Goal: Task Accomplishment & Management: Complete application form

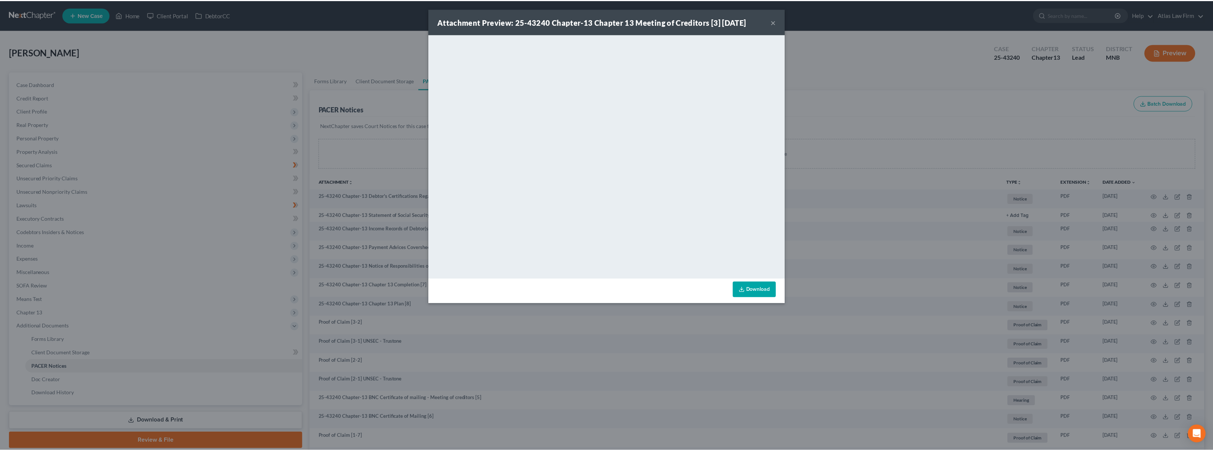
scroll to position [271, 0]
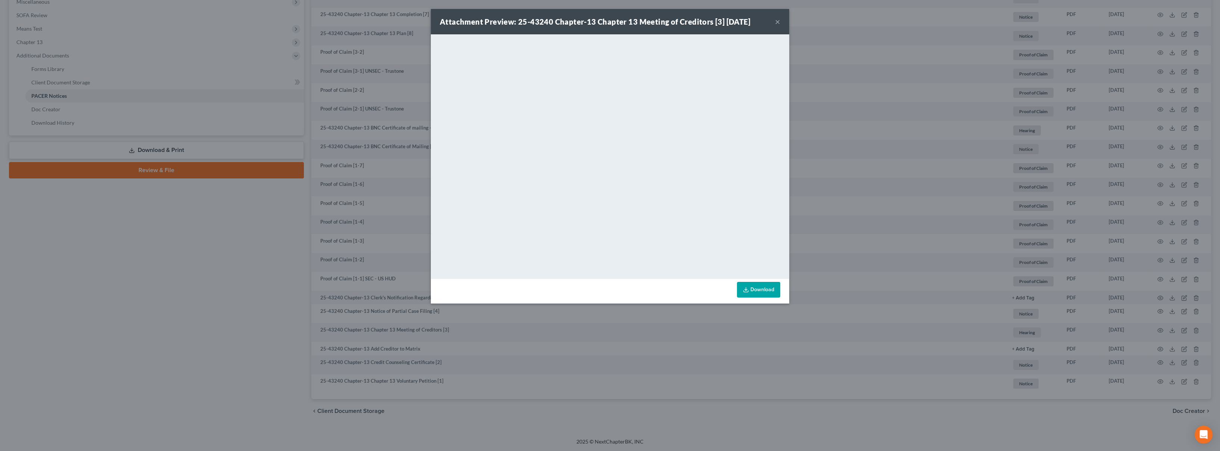
click at [777, 21] on button "×" at bounding box center [777, 21] width 5 height 9
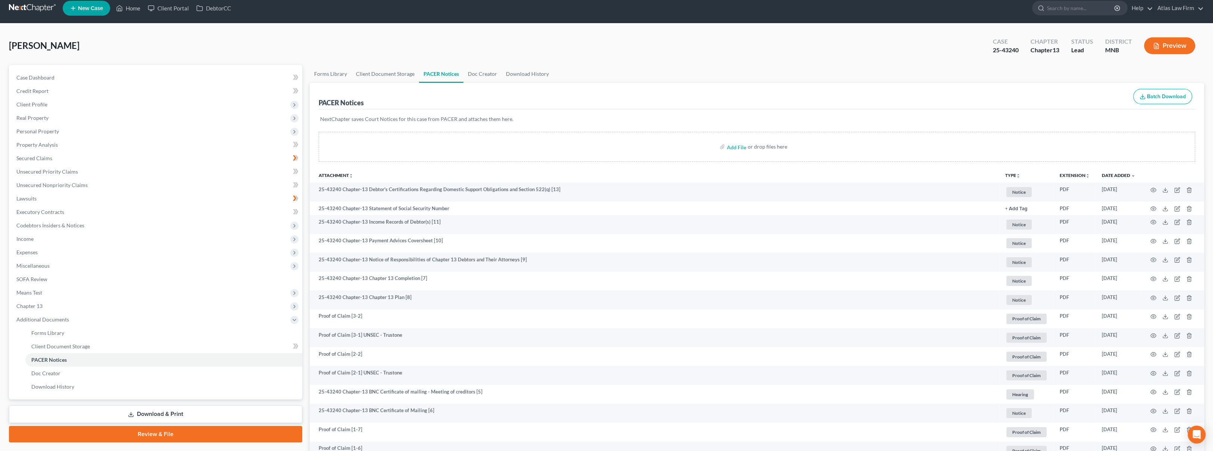
scroll to position [0, 0]
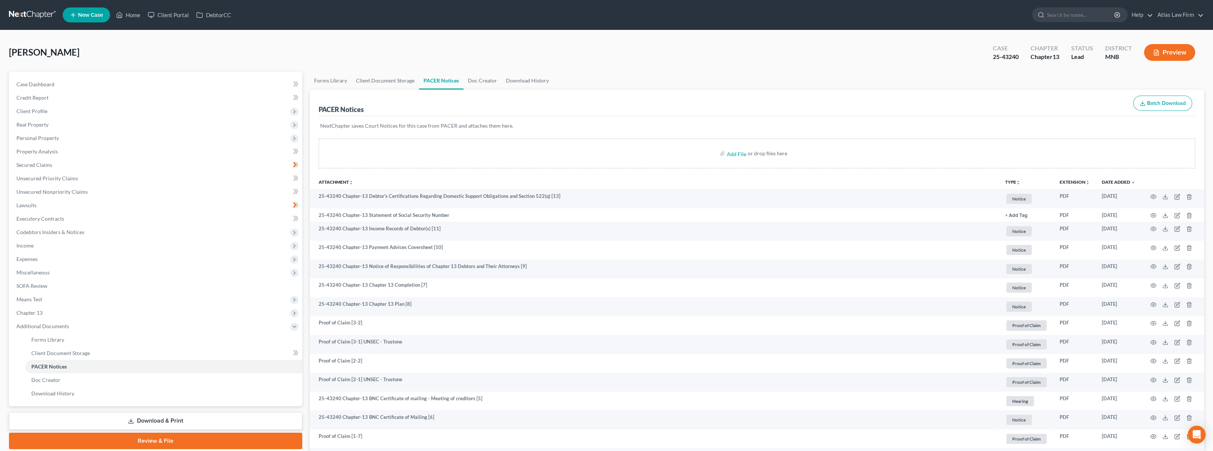
click at [36, 15] on link at bounding box center [33, 14] width 48 height 13
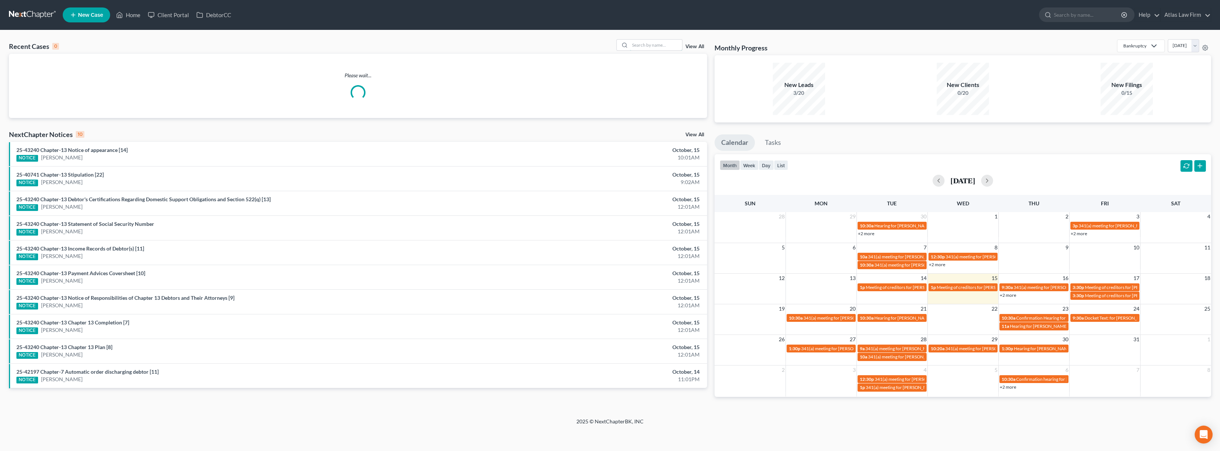
click at [640, 49] on input "search" at bounding box center [656, 45] width 52 height 11
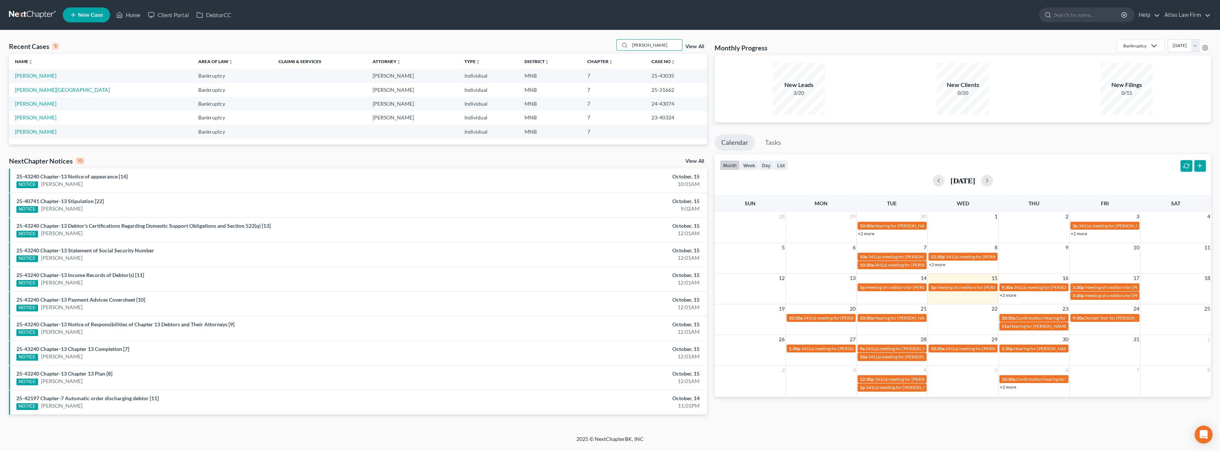
type input "ahmed"
click at [43, 77] on link "[PERSON_NAME]" at bounding box center [35, 75] width 41 height 6
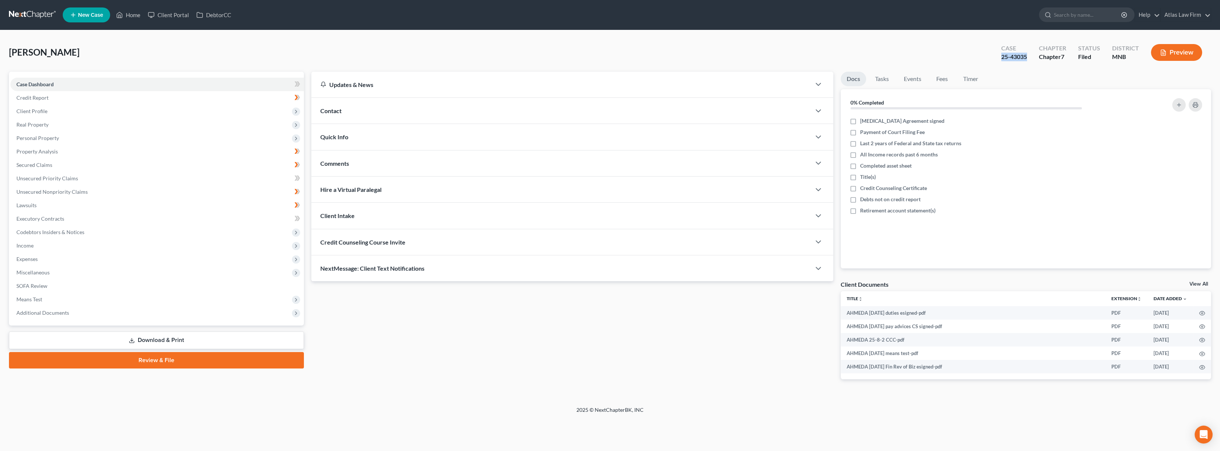
drag, startPoint x: 1028, startPoint y: 59, endPoint x: 1002, endPoint y: 61, distance: 25.8
click at [1002, 61] on div "Case 25-43035" at bounding box center [1014, 53] width 38 height 22
copy div "25-43035"
click at [29, 109] on span "Client Profile" at bounding box center [31, 111] width 31 height 6
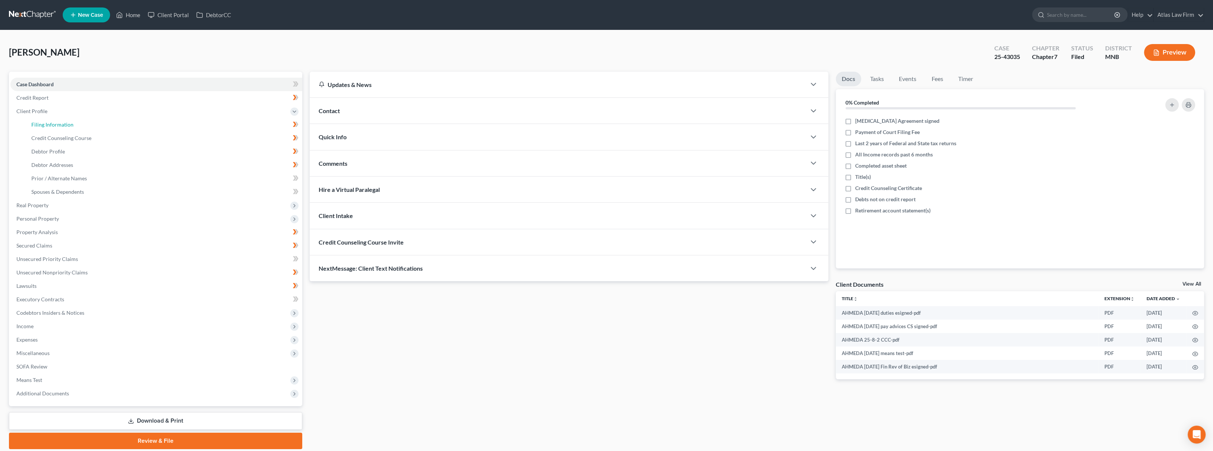
drag, startPoint x: 36, startPoint y: 123, endPoint x: 62, endPoint y: 155, distance: 40.6
click at [36, 123] on span "Filing Information" at bounding box center [52, 124] width 42 height 6
select select "0"
select select "3"
select select "0"
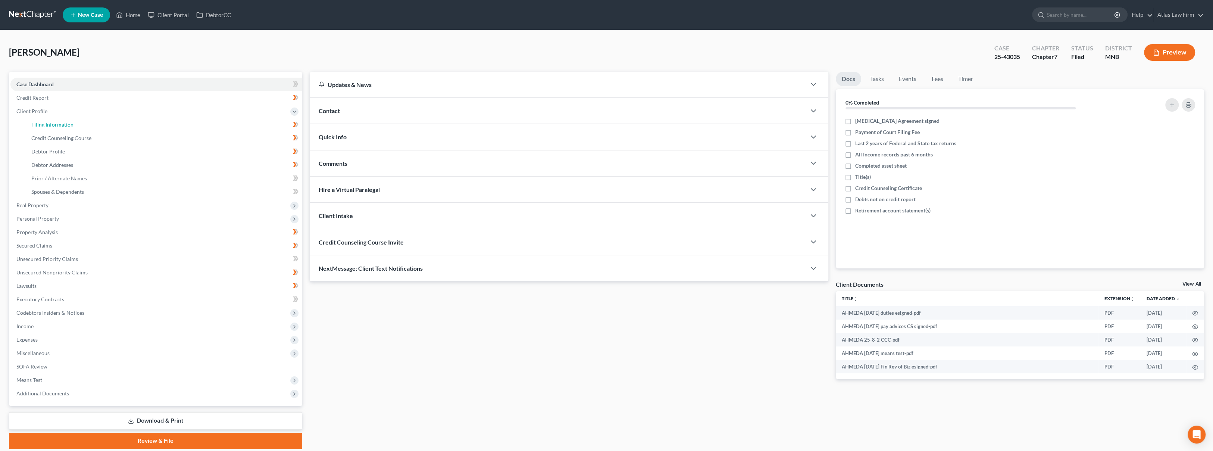
select select "0"
select select "24"
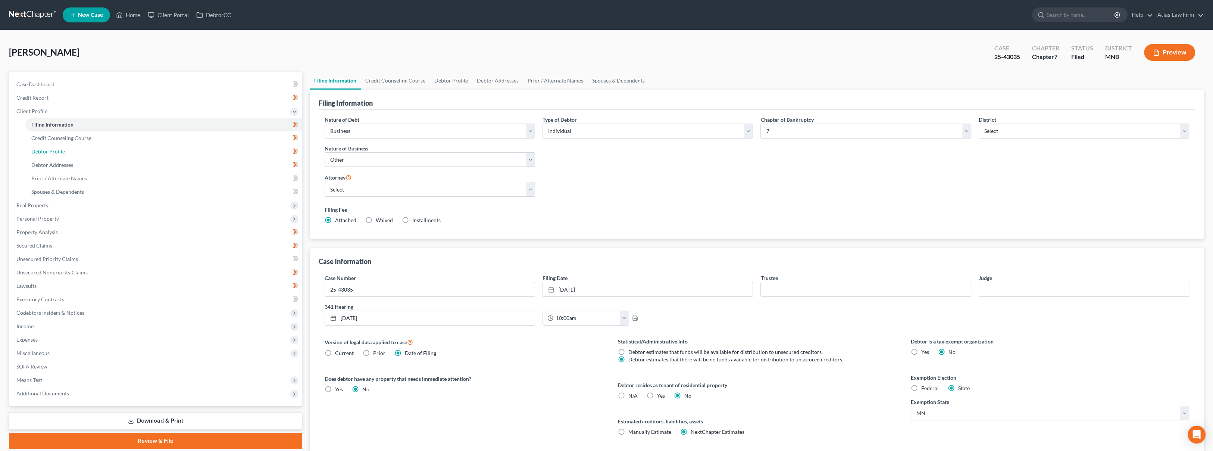
click at [84, 147] on link "Debtor Profile" at bounding box center [163, 151] width 277 height 13
select select "3"
select select "1"
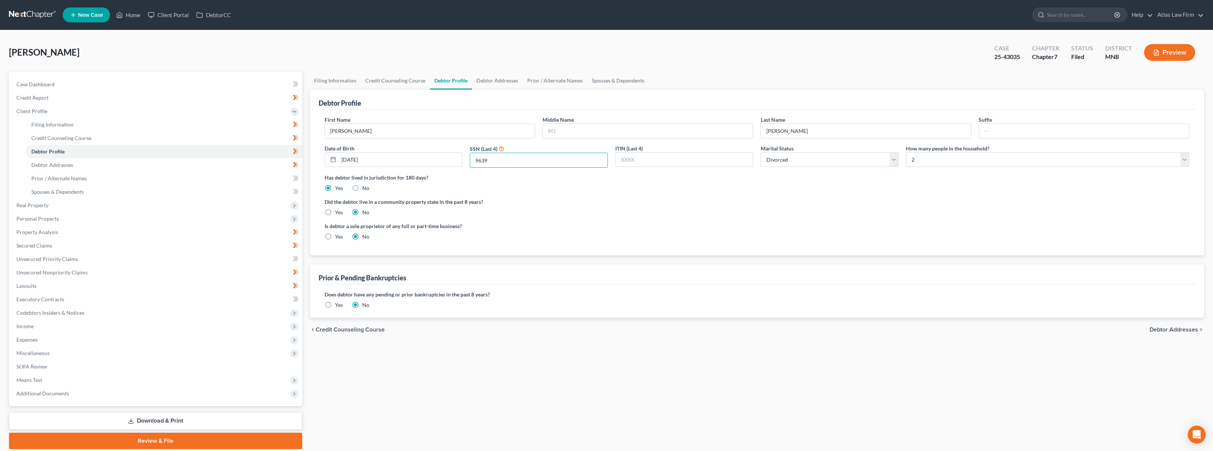
drag, startPoint x: 501, startPoint y: 161, endPoint x: 469, endPoint y: 165, distance: 32.8
click at [470, 164] on div "9639" at bounding box center [539, 160] width 138 height 15
click at [46, 13] on link at bounding box center [33, 14] width 48 height 13
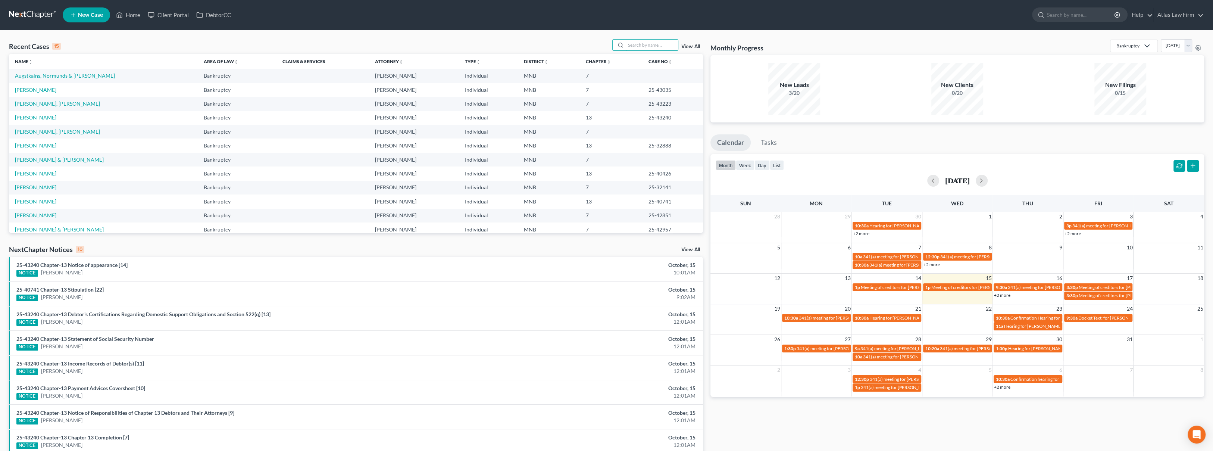
click at [670, 42] on input "search" at bounding box center [652, 45] width 52 height 11
type input "[PERSON_NAME]"
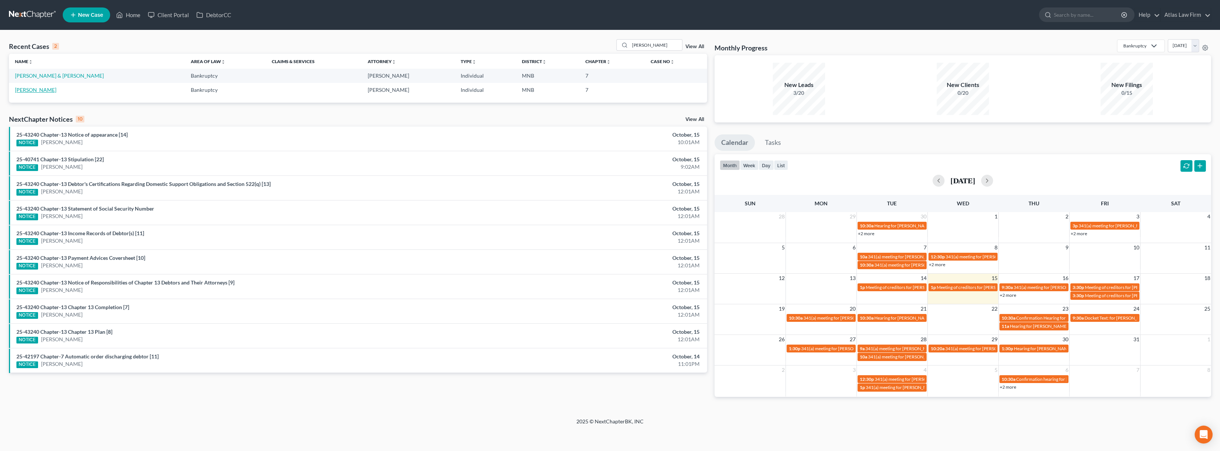
click at [39, 92] on link "[PERSON_NAME]" at bounding box center [35, 90] width 41 height 6
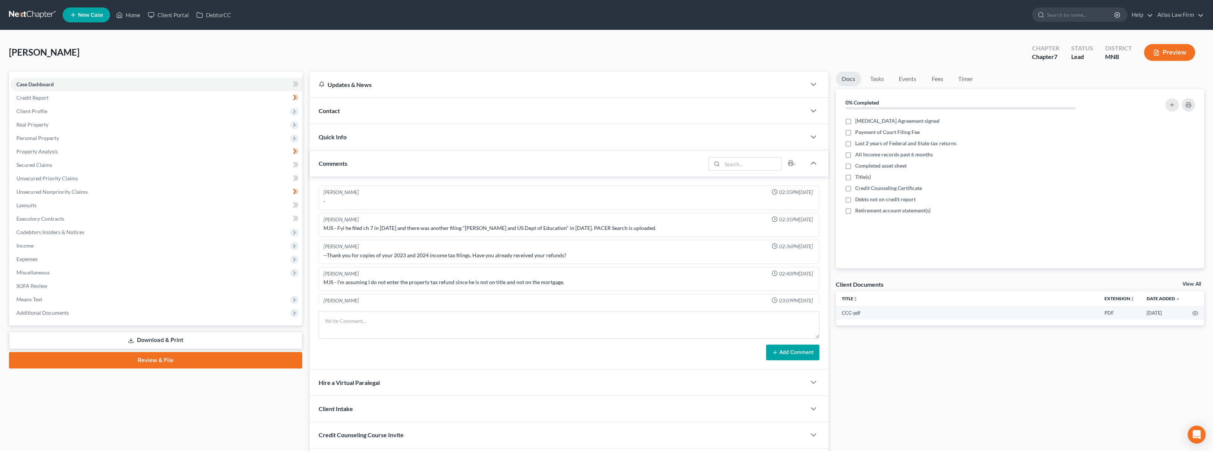
scroll to position [381, 0]
